Goal: Book appointment/travel/reservation

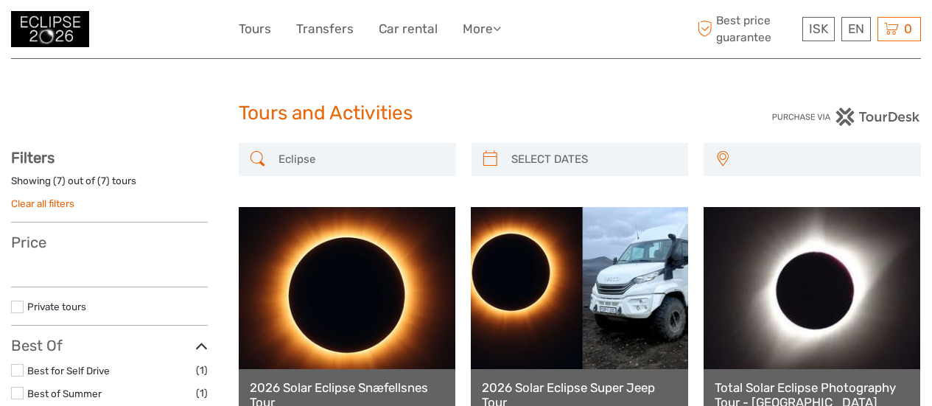
select select
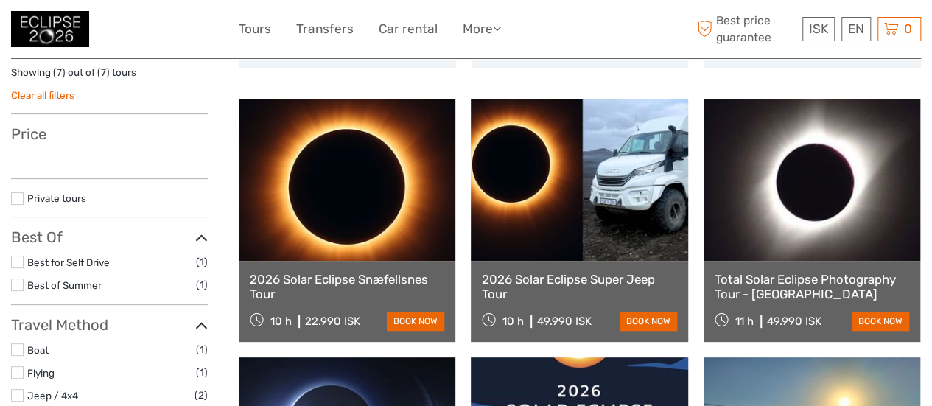
scroll to position [118, 0]
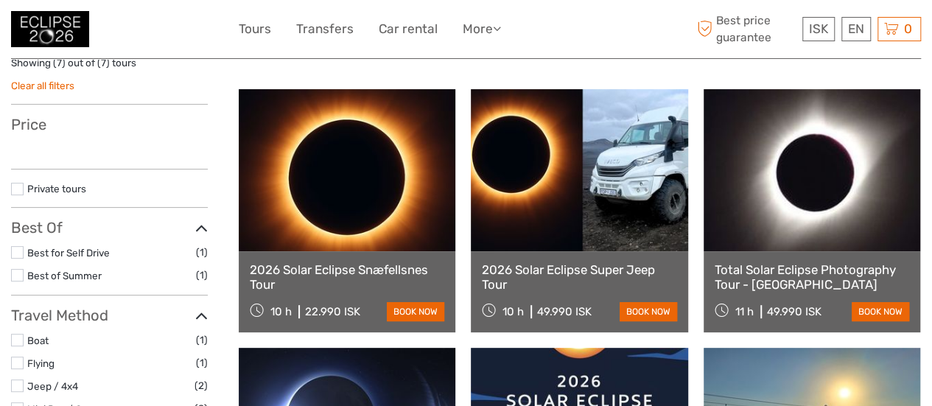
select select
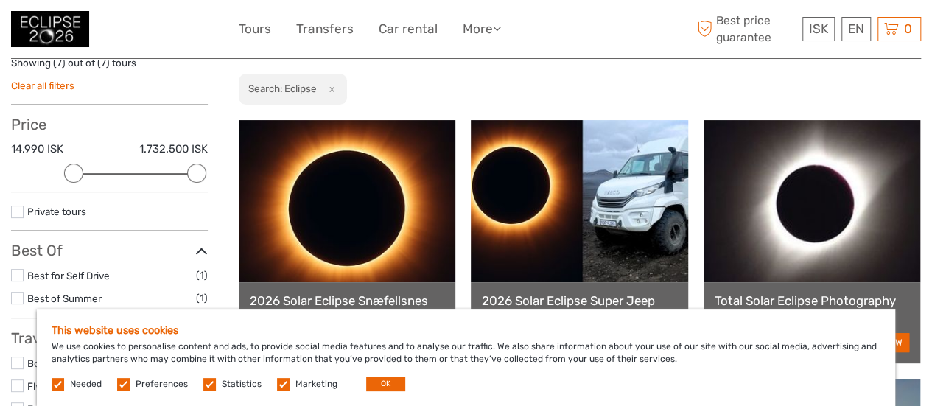
scroll to position [127, 0]
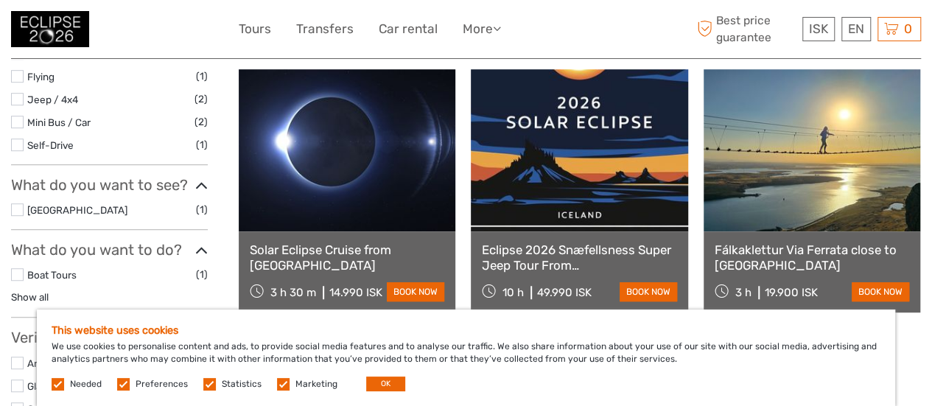
scroll to position [430, 0]
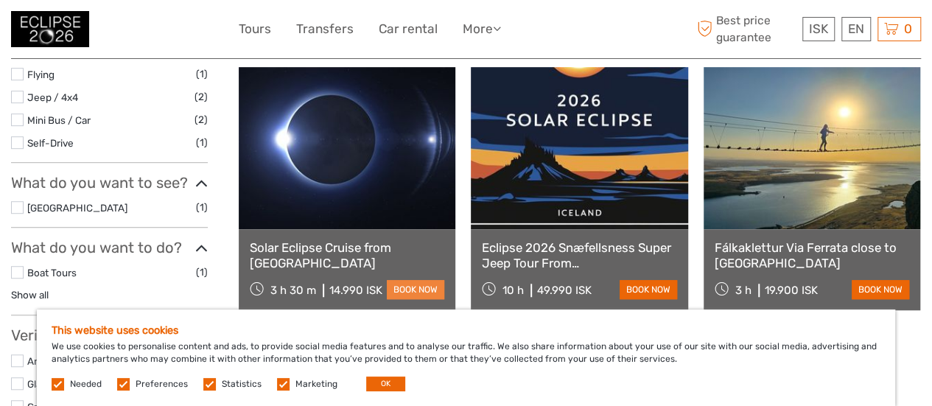
click at [410, 289] on link "book now" at bounding box center [415, 289] width 57 height 19
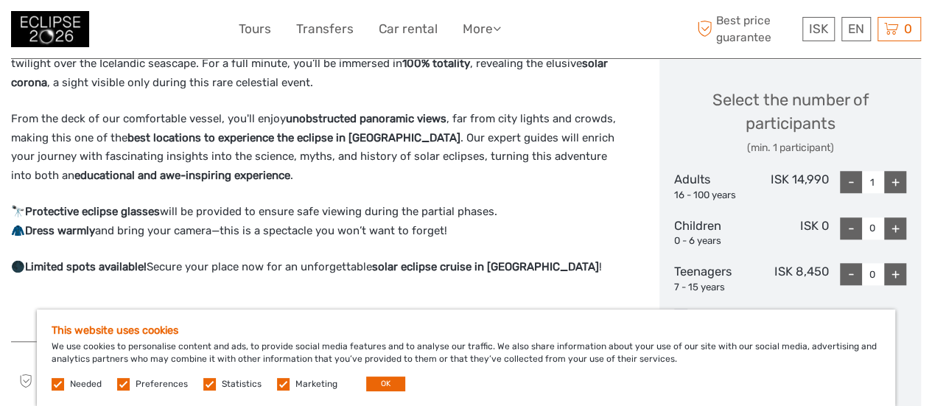
scroll to position [614, 0]
